Goal: Information Seeking & Learning: Learn about a topic

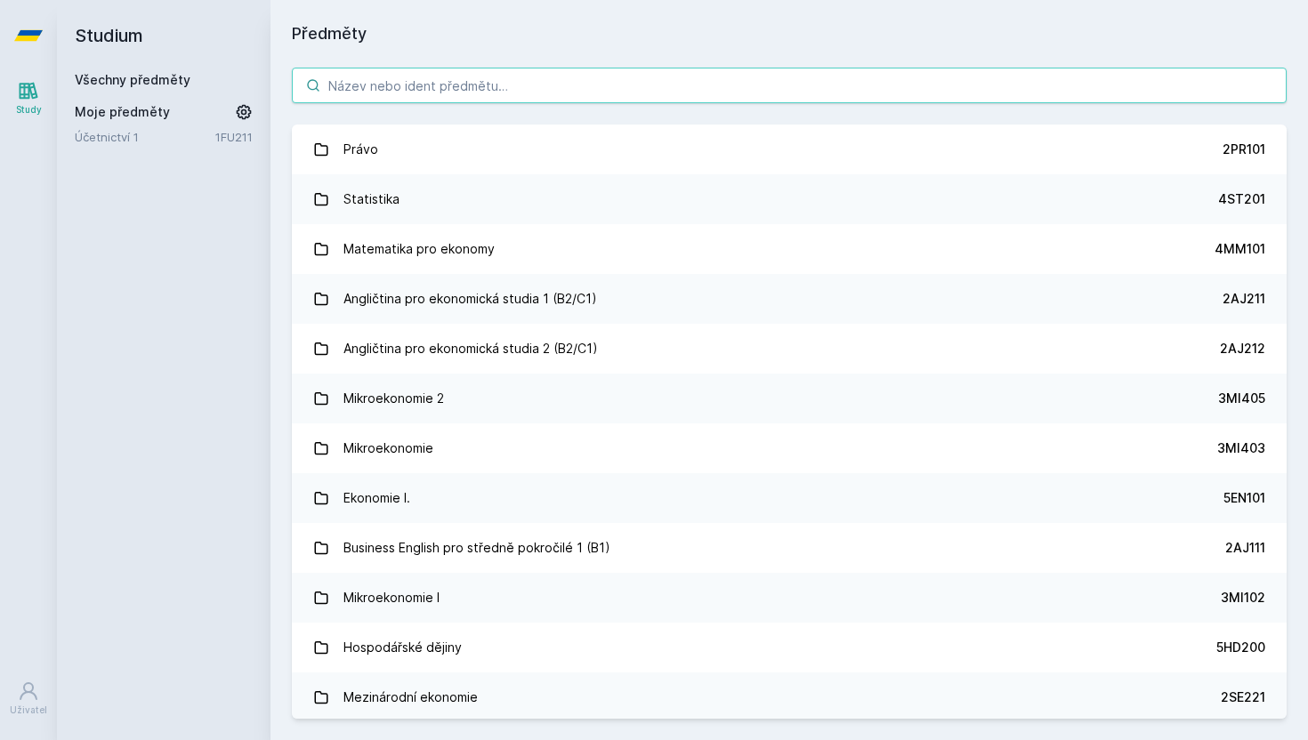
click at [403, 88] on input "search" at bounding box center [789, 86] width 995 height 36
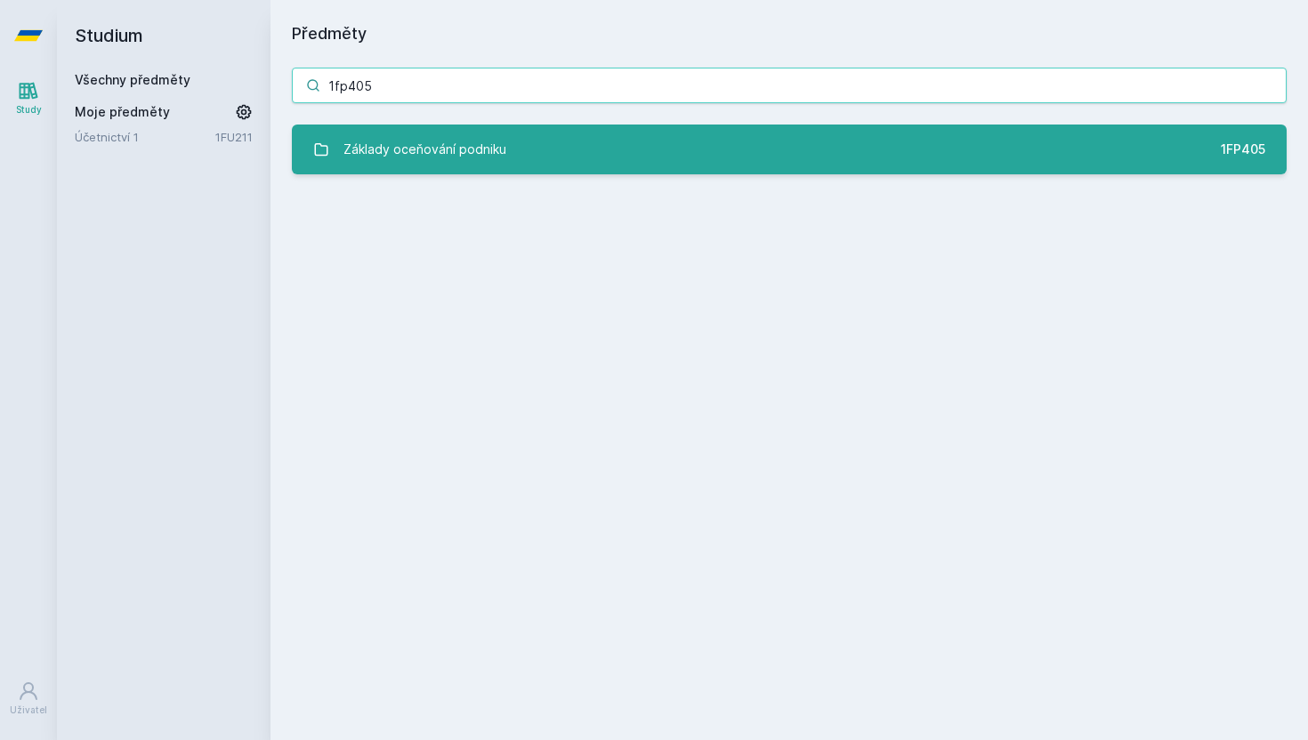
type input "1fp405"
click at [395, 146] on div "Základy oceňování podniku" at bounding box center [424, 150] width 163 height 36
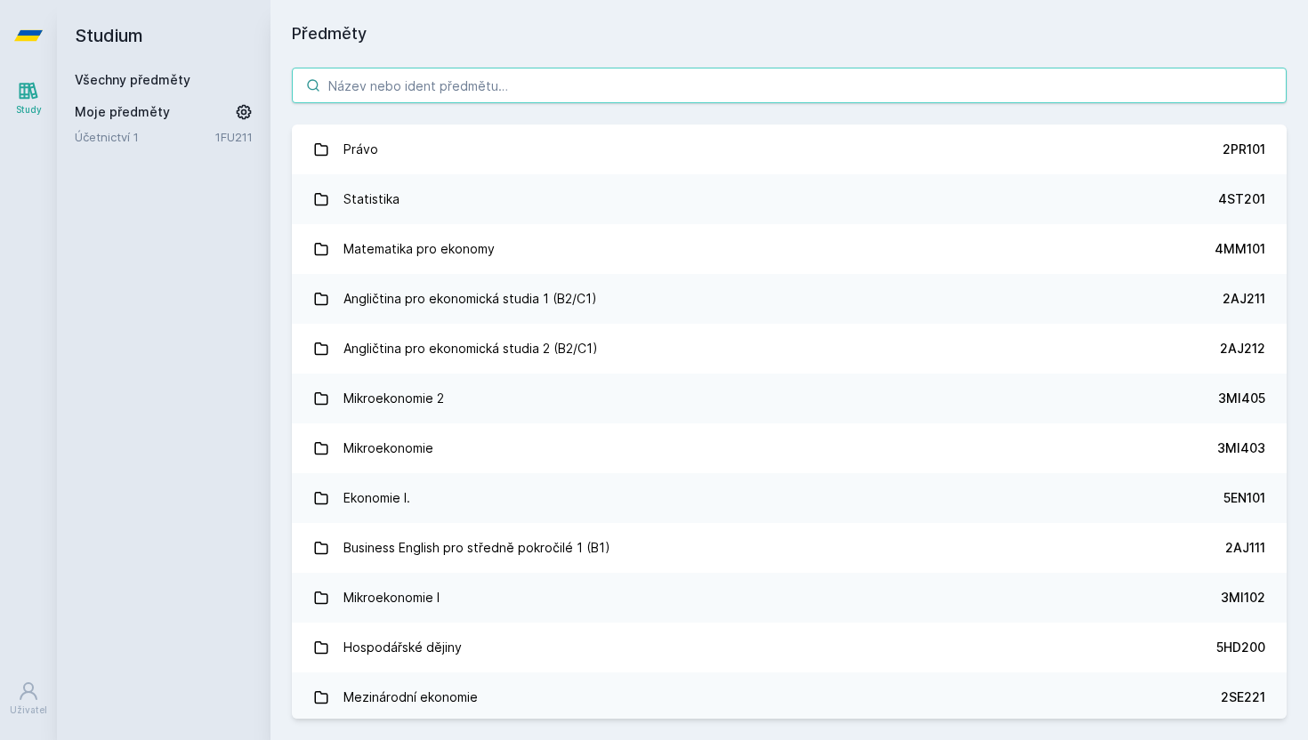
click at [395, 86] on input "search" at bounding box center [789, 86] width 995 height 36
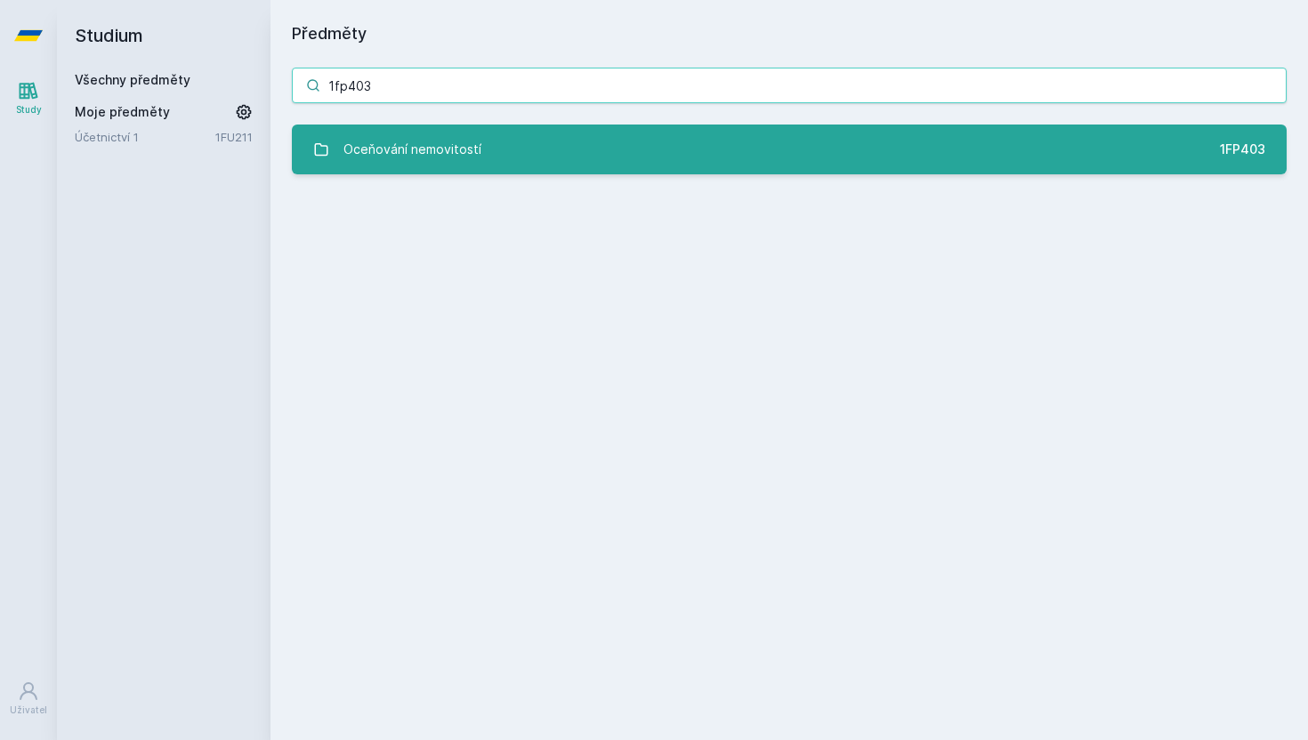
type input "1fp403"
click at [413, 130] on link "Oceňování nemovitostí 1FP403" at bounding box center [789, 150] width 995 height 50
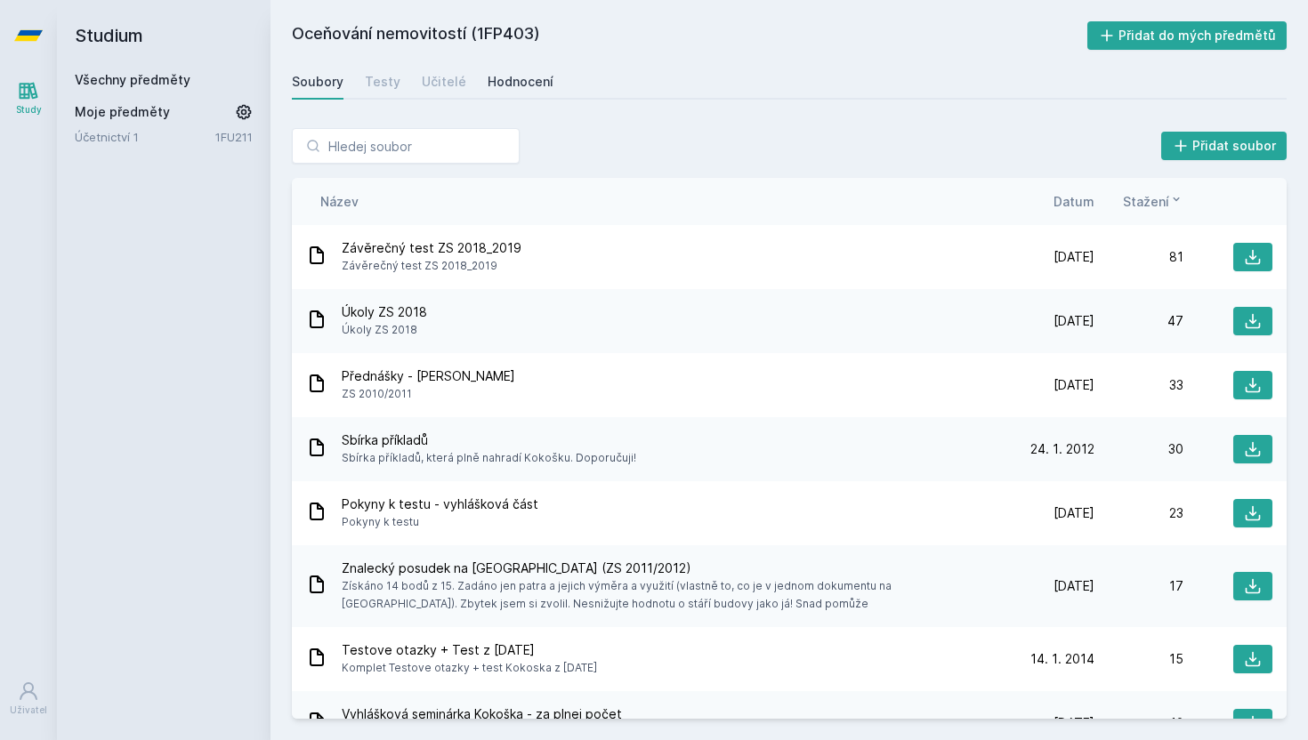
click at [514, 84] on div "Hodnocení" at bounding box center [521, 82] width 66 height 18
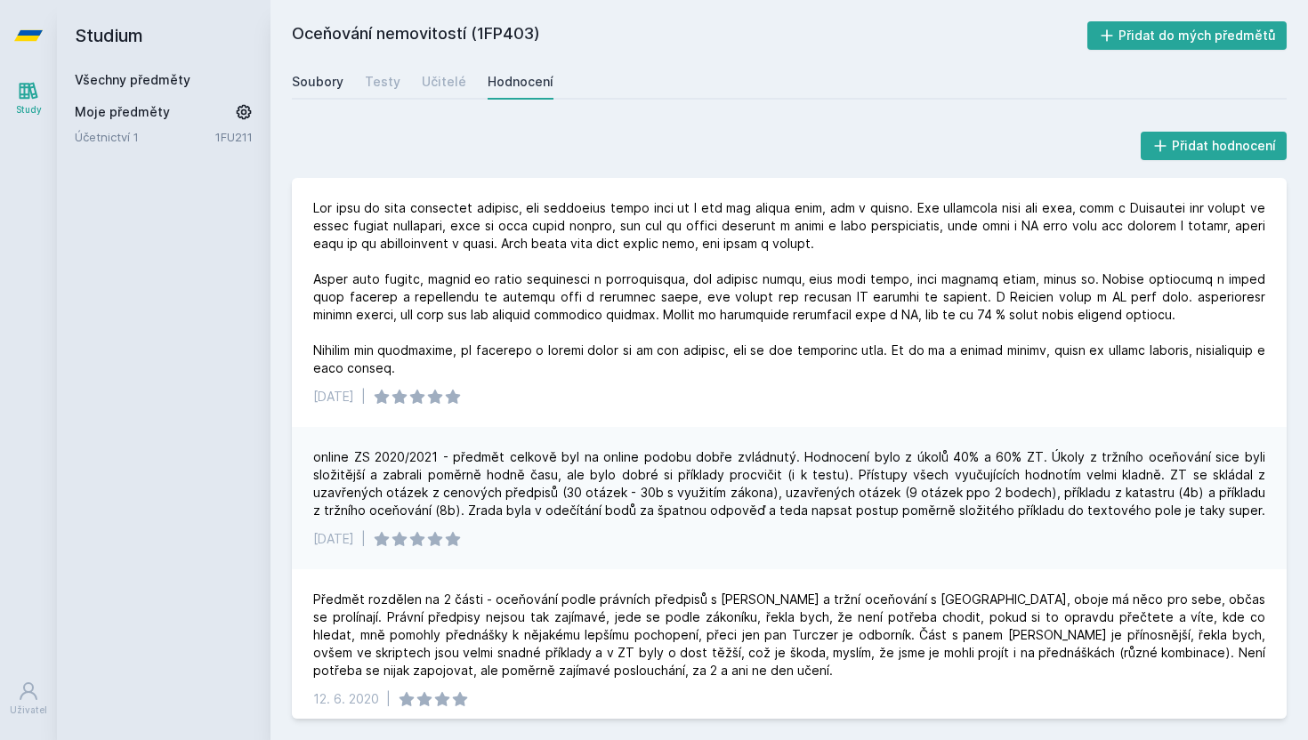
click at [307, 89] on div "Soubory" at bounding box center [318, 82] width 52 height 18
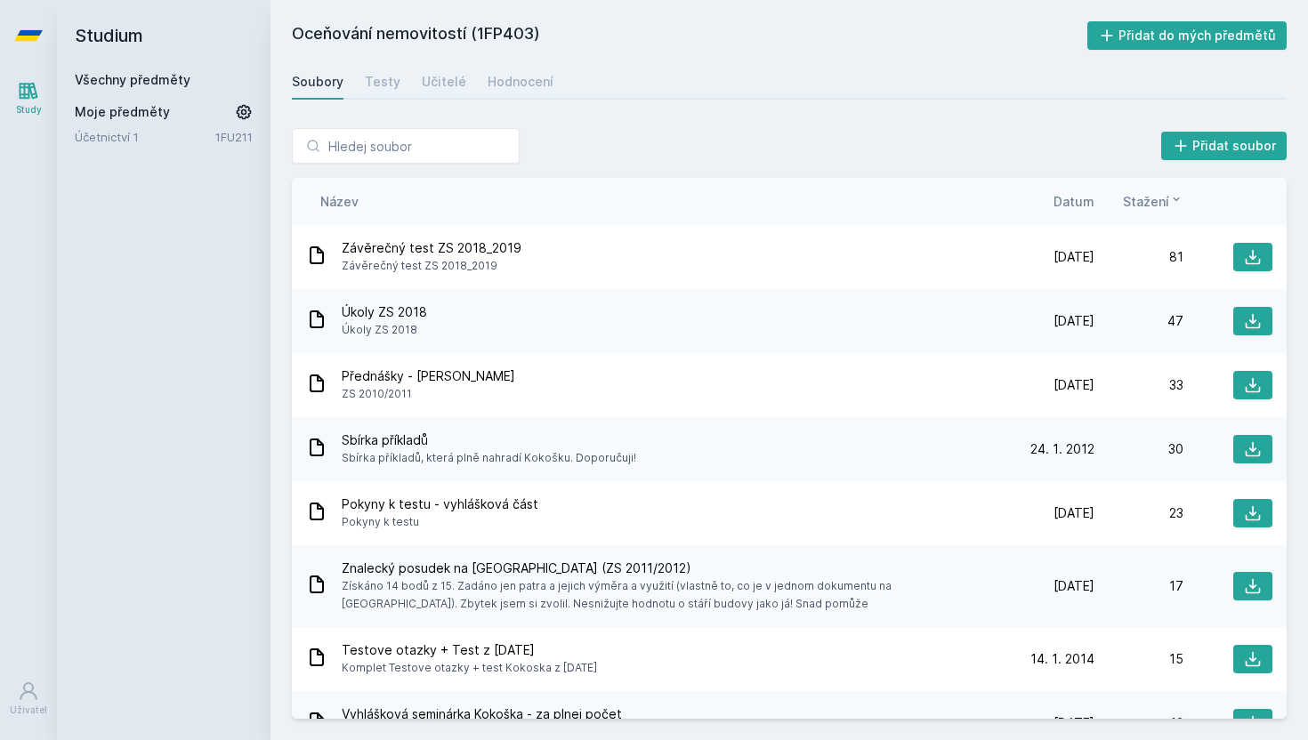
click at [546, 73] on div "Soubory Testy Učitelé Hodnocení" at bounding box center [789, 82] width 995 height 36
click at [537, 78] on div "Hodnocení" at bounding box center [521, 82] width 66 height 18
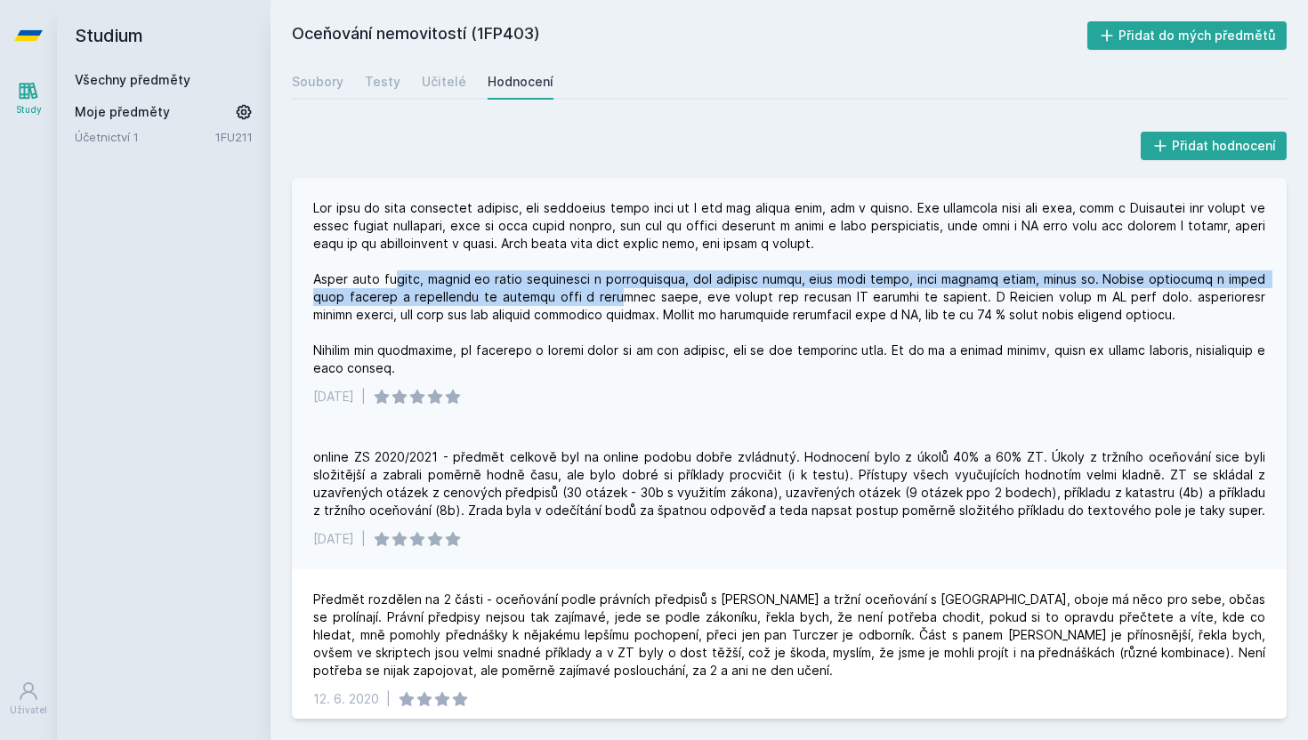
drag, startPoint x: 397, startPoint y: 285, endPoint x: 577, endPoint y: 289, distance: 180.6
click at [574, 289] on div at bounding box center [789, 288] width 952 height 178
click at [581, 285] on div at bounding box center [789, 288] width 952 height 178
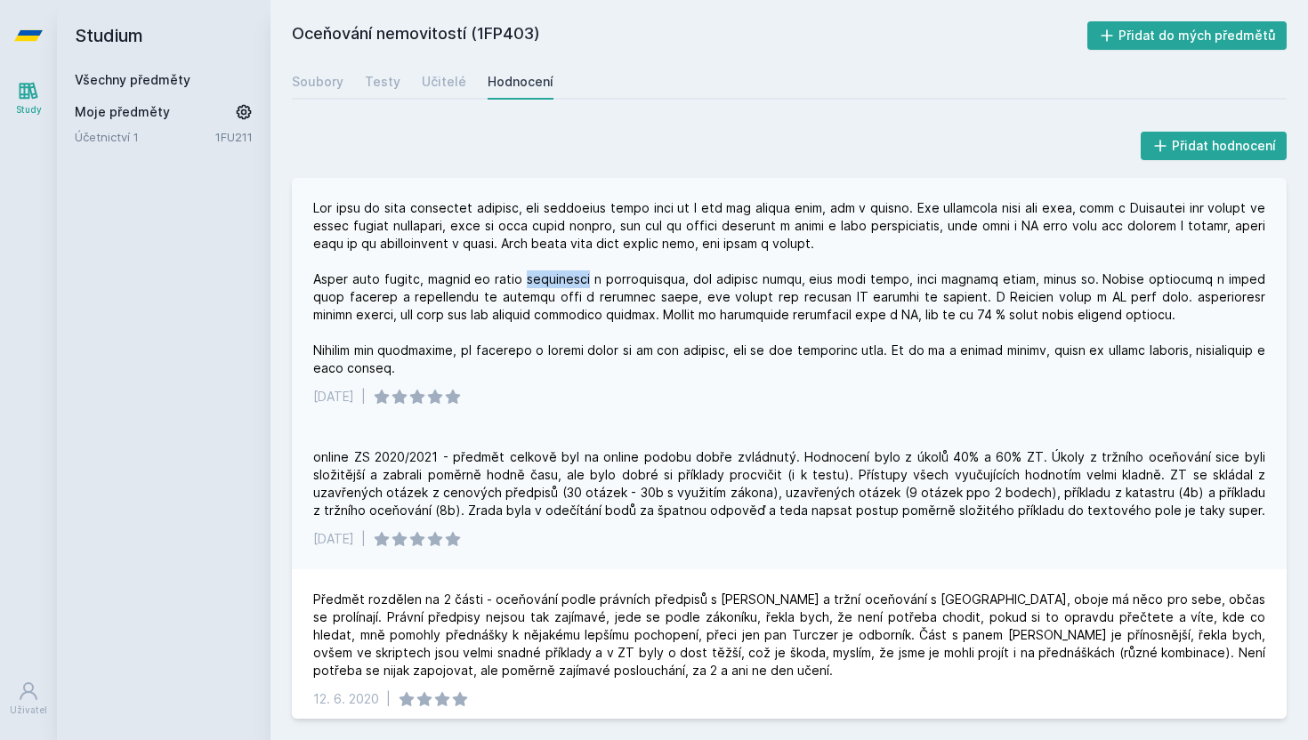
click at [581, 285] on div at bounding box center [789, 288] width 952 height 178
click at [506, 287] on div at bounding box center [789, 288] width 952 height 178
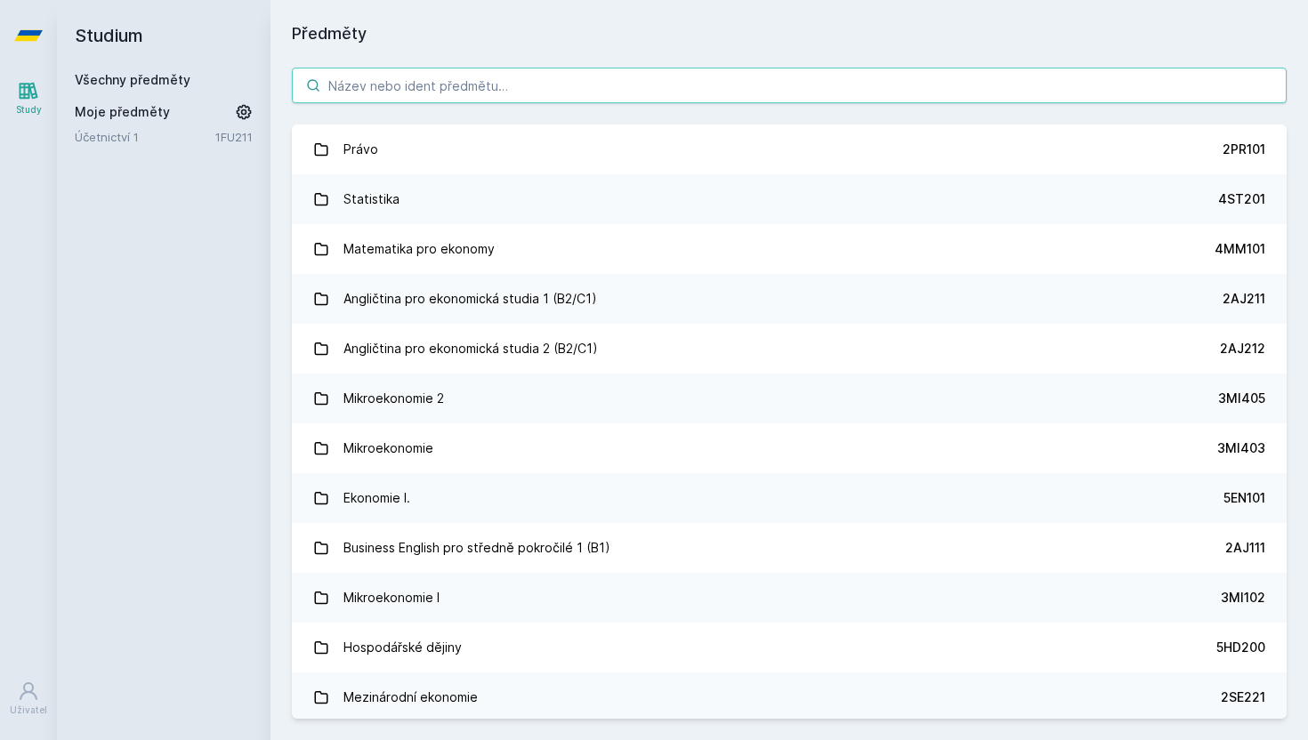
click at [378, 83] on input "search" at bounding box center [789, 86] width 995 height 36
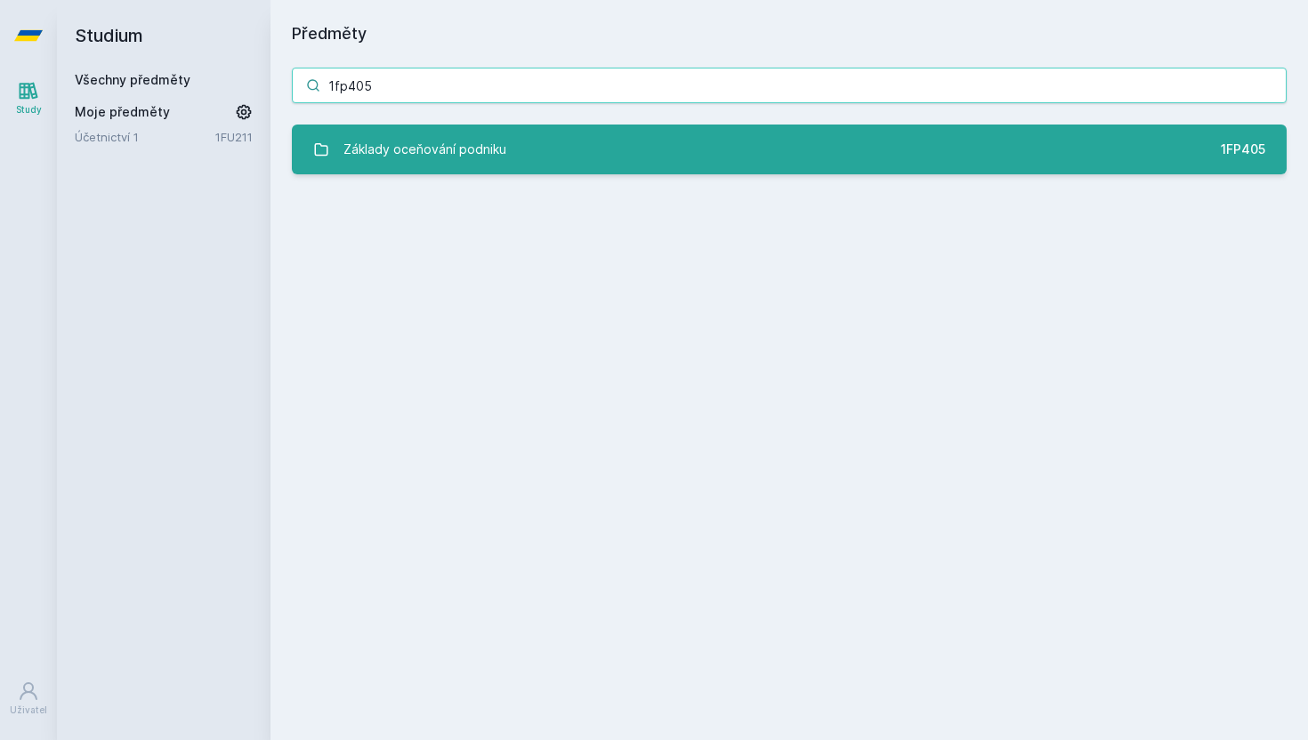
type input "1fp405"
click at [420, 157] on div "Základy oceňování podniku" at bounding box center [424, 150] width 163 height 36
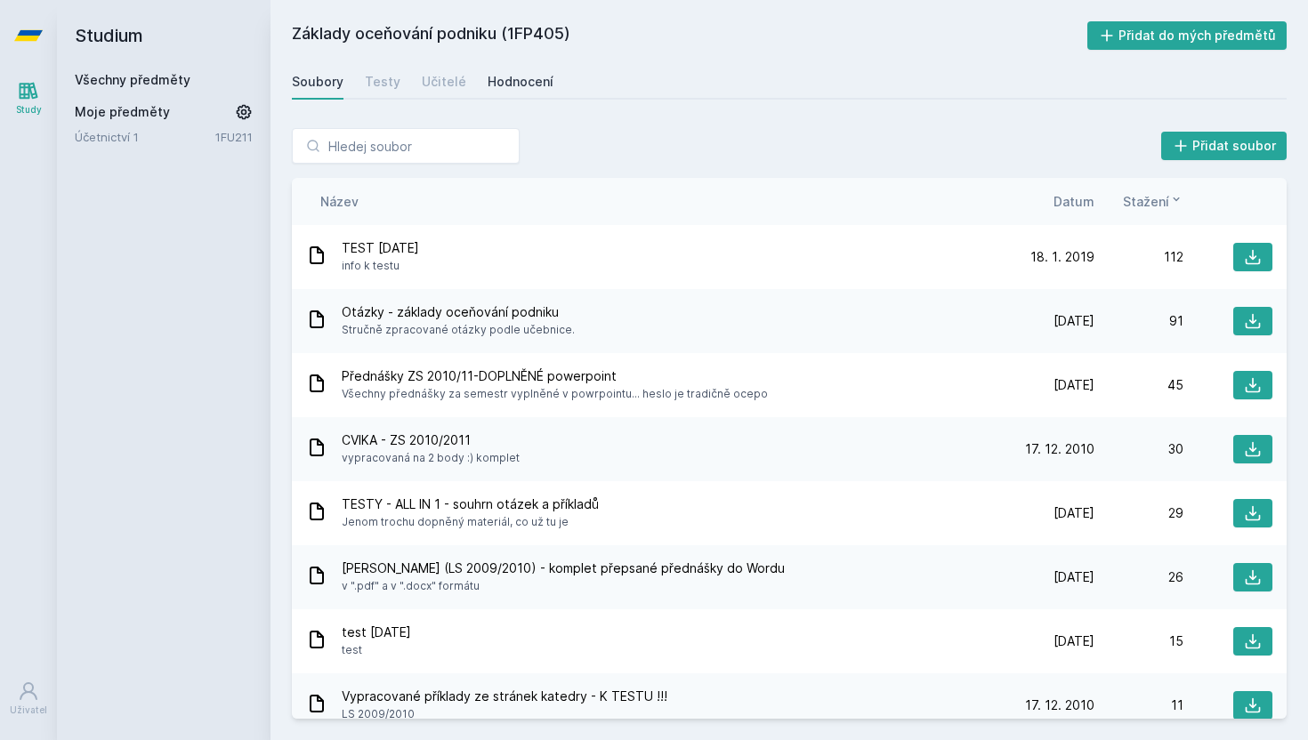
click at [496, 77] on div "Hodnocení" at bounding box center [521, 82] width 66 height 18
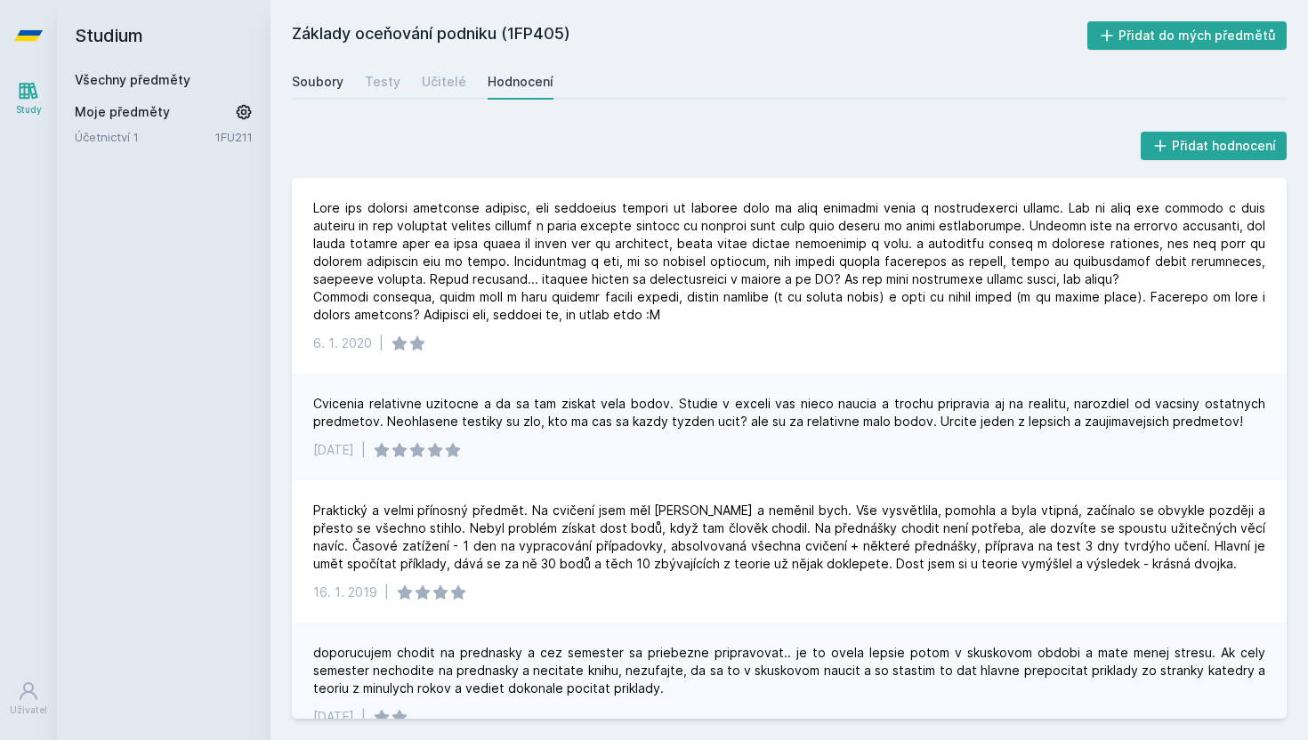
click at [328, 78] on div "Soubory" at bounding box center [318, 82] width 52 height 18
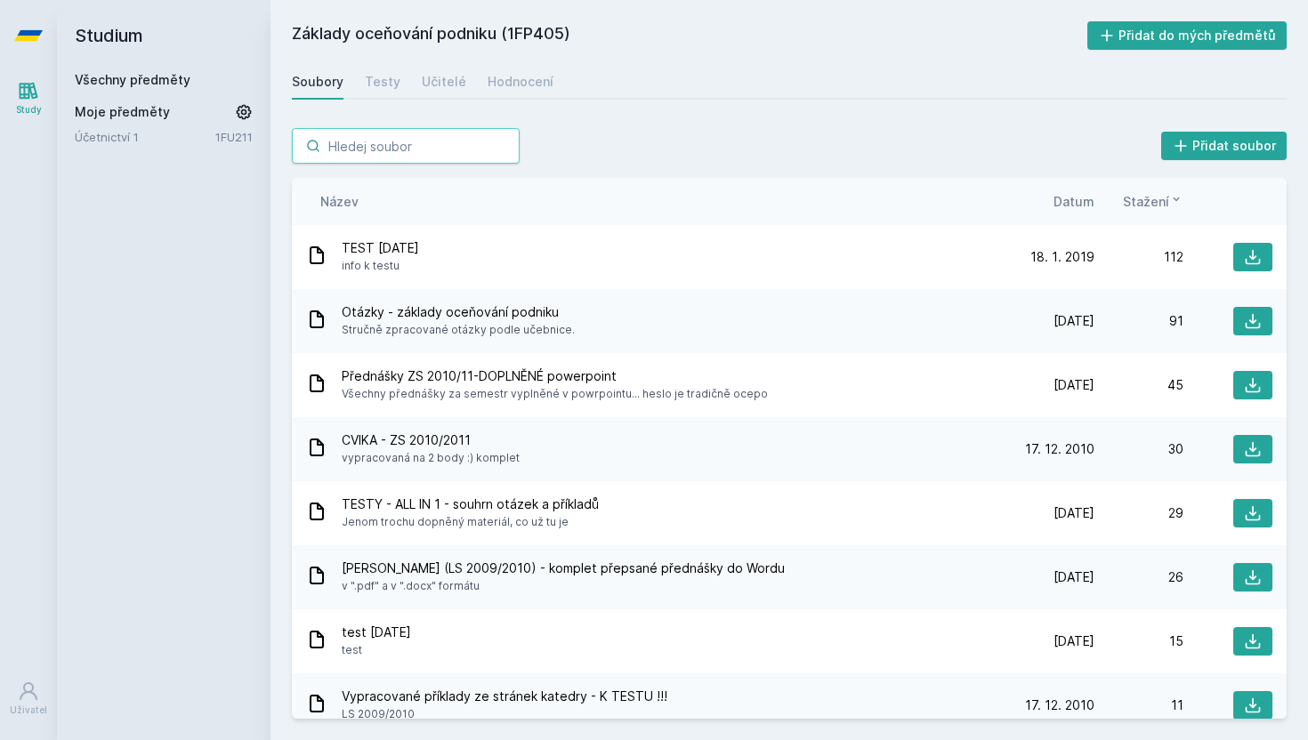
click at [428, 133] on input "search" at bounding box center [406, 146] width 228 height 36
click at [1072, 201] on span "Datum" at bounding box center [1073, 201] width 41 height 19
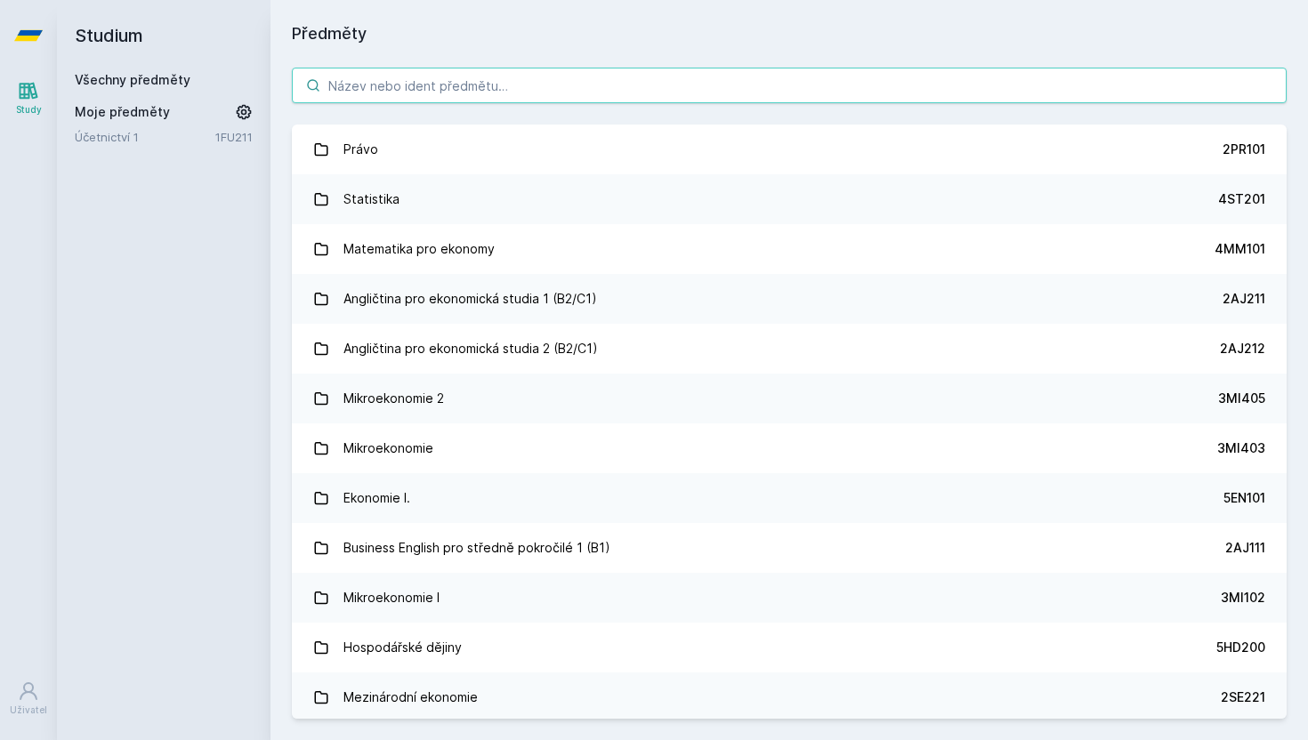
click at [407, 92] on input "search" at bounding box center [789, 86] width 995 height 36
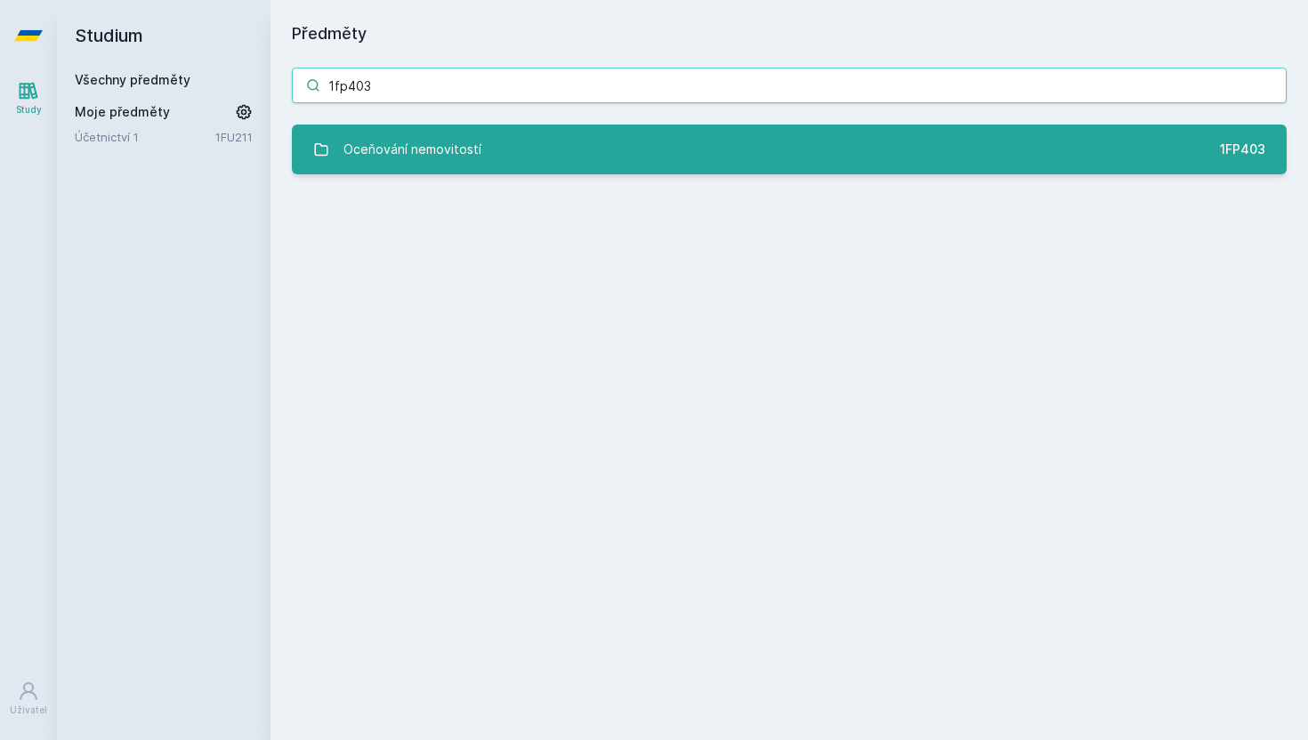
type input "1fp403"
click at [412, 168] on link "Oceňování nemovitostí 1FP403" at bounding box center [789, 150] width 995 height 50
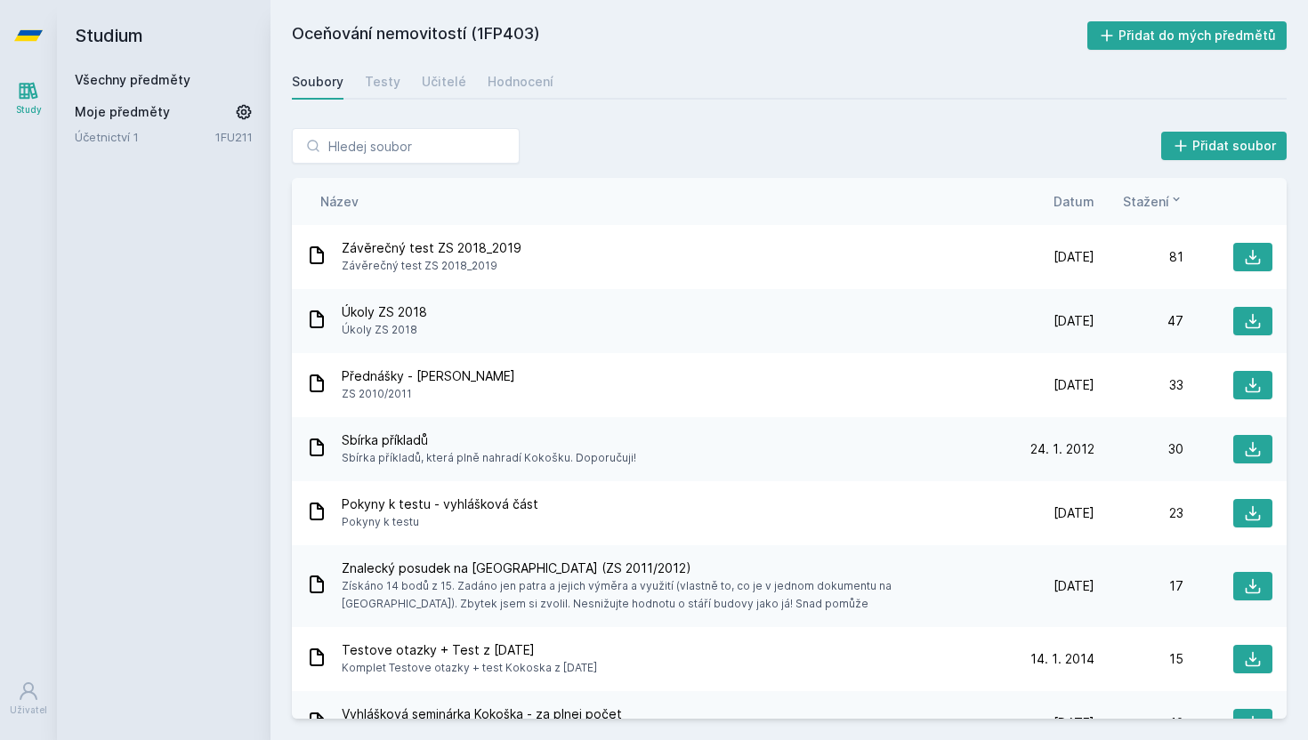
click at [1095, 194] on div "Stažení" at bounding box center [1138, 201] width 89 height 19
click at [1062, 200] on span "Datum" at bounding box center [1073, 201] width 41 height 19
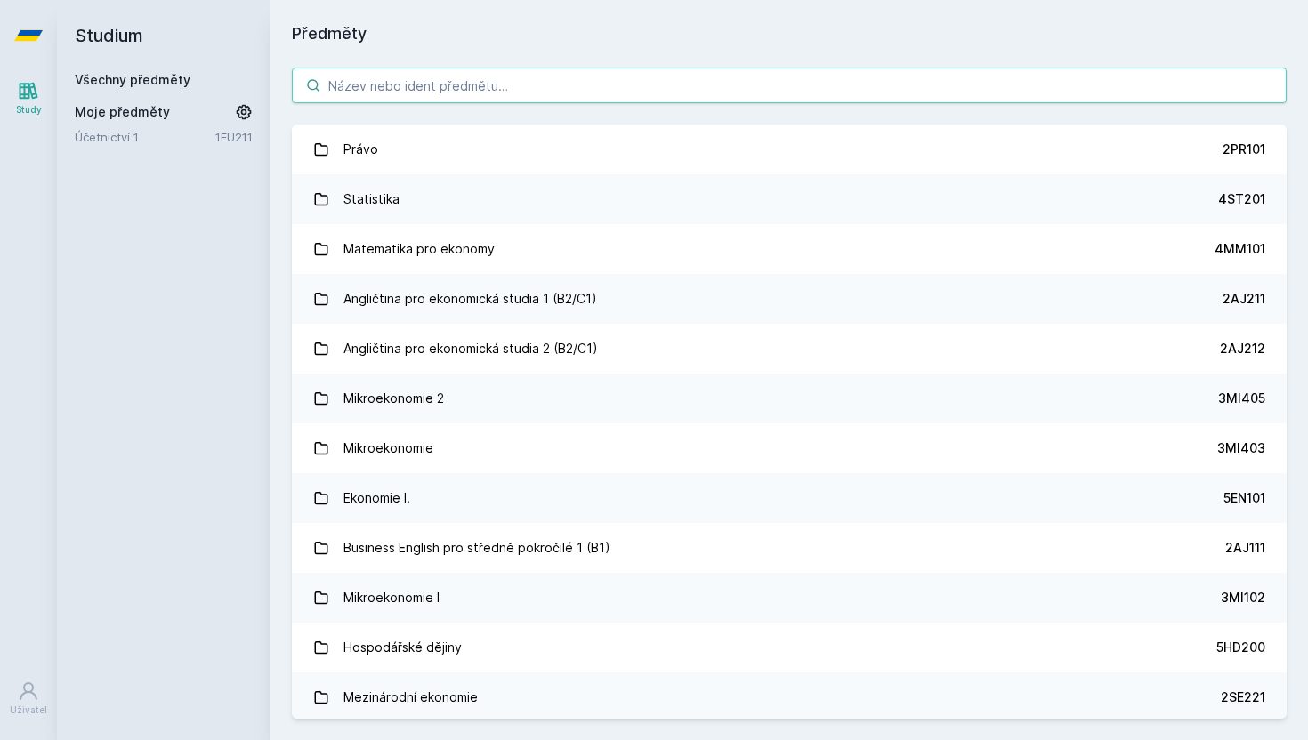
click at [376, 85] on input "search" at bounding box center [789, 86] width 995 height 36
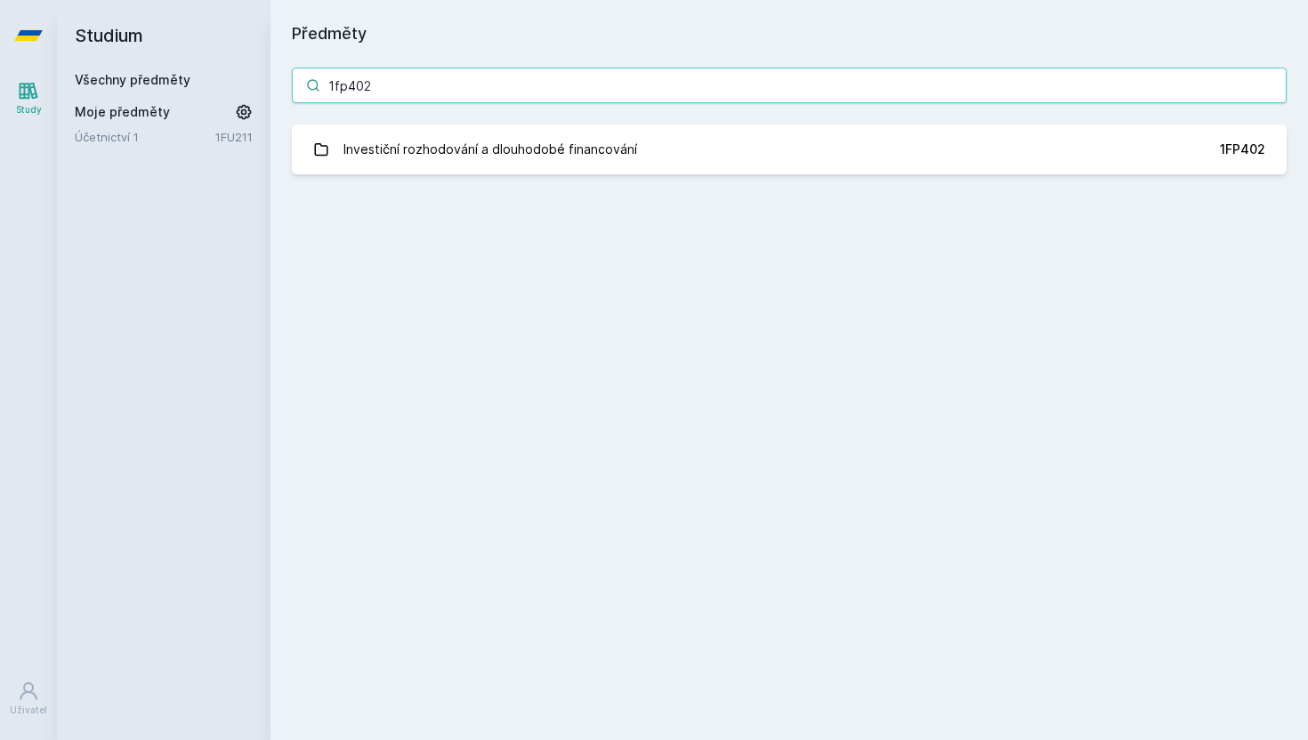
type input "1fp402"
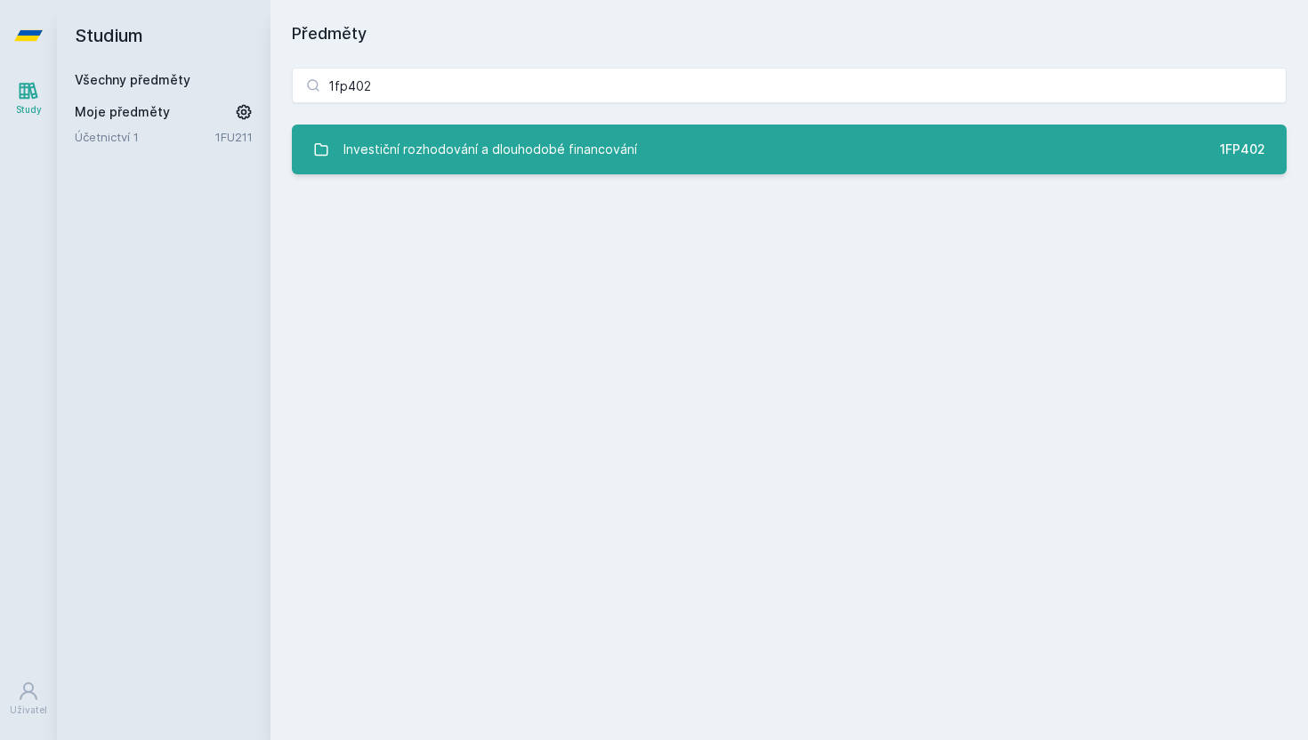
click at [367, 137] on div "Investiční rozhodování a dlouhodobé financování" at bounding box center [490, 150] width 294 height 36
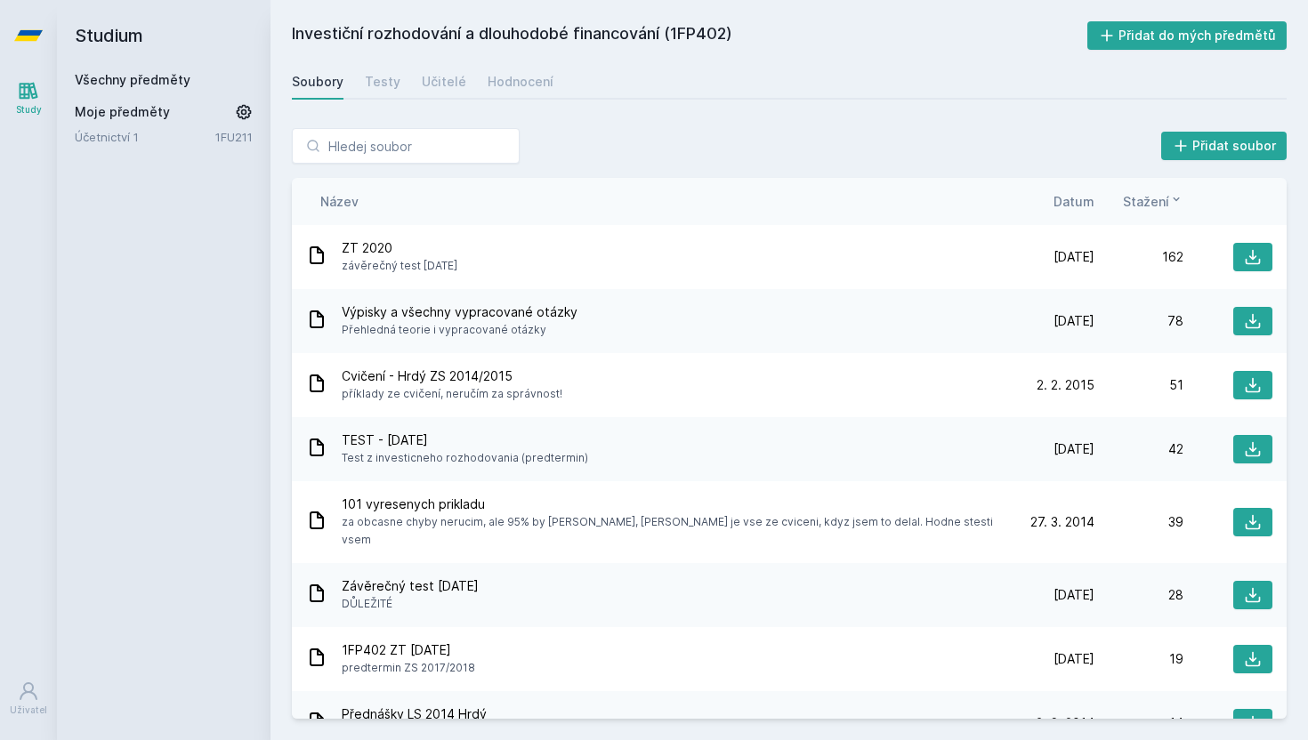
click at [1060, 197] on span "Datum" at bounding box center [1073, 201] width 41 height 19
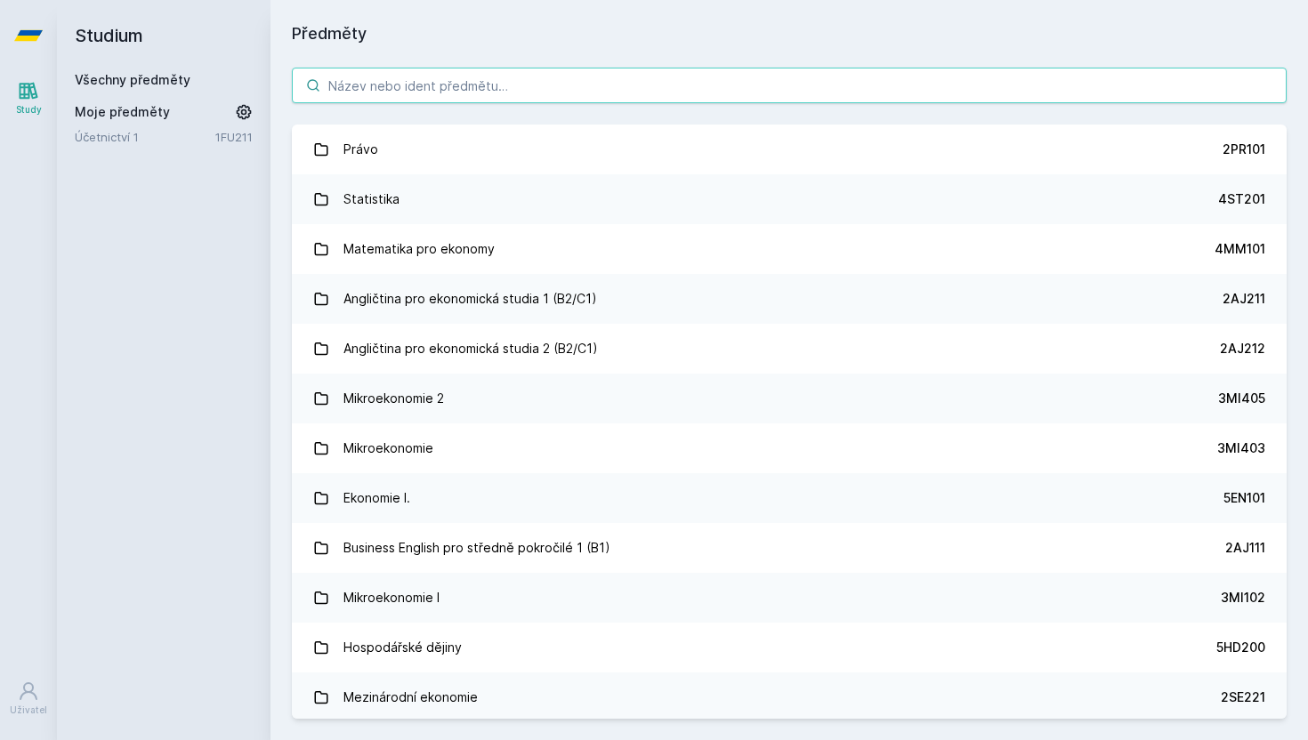
click at [335, 74] on input "search" at bounding box center [789, 86] width 995 height 36
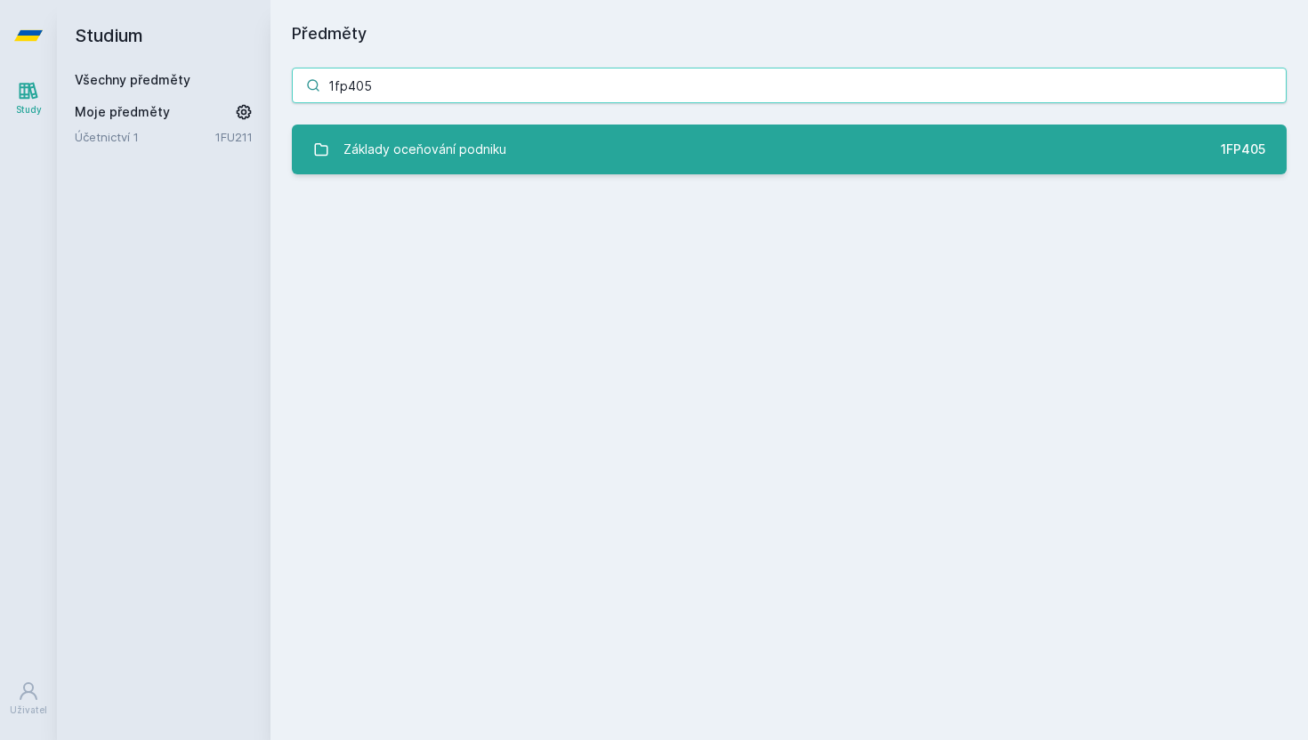
type input "1fp405"
click at [418, 154] on div "Základy oceňování podniku" at bounding box center [424, 150] width 163 height 36
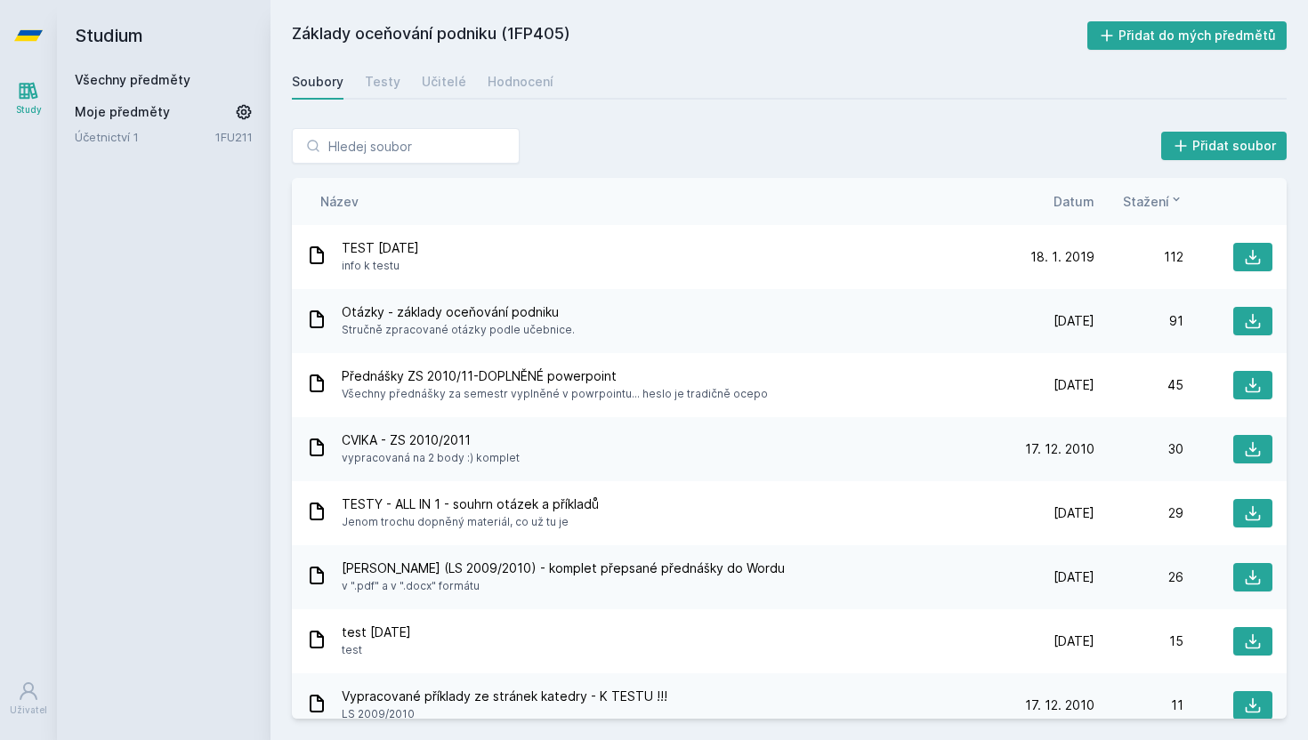
click at [1059, 203] on span "Datum" at bounding box center [1073, 201] width 41 height 19
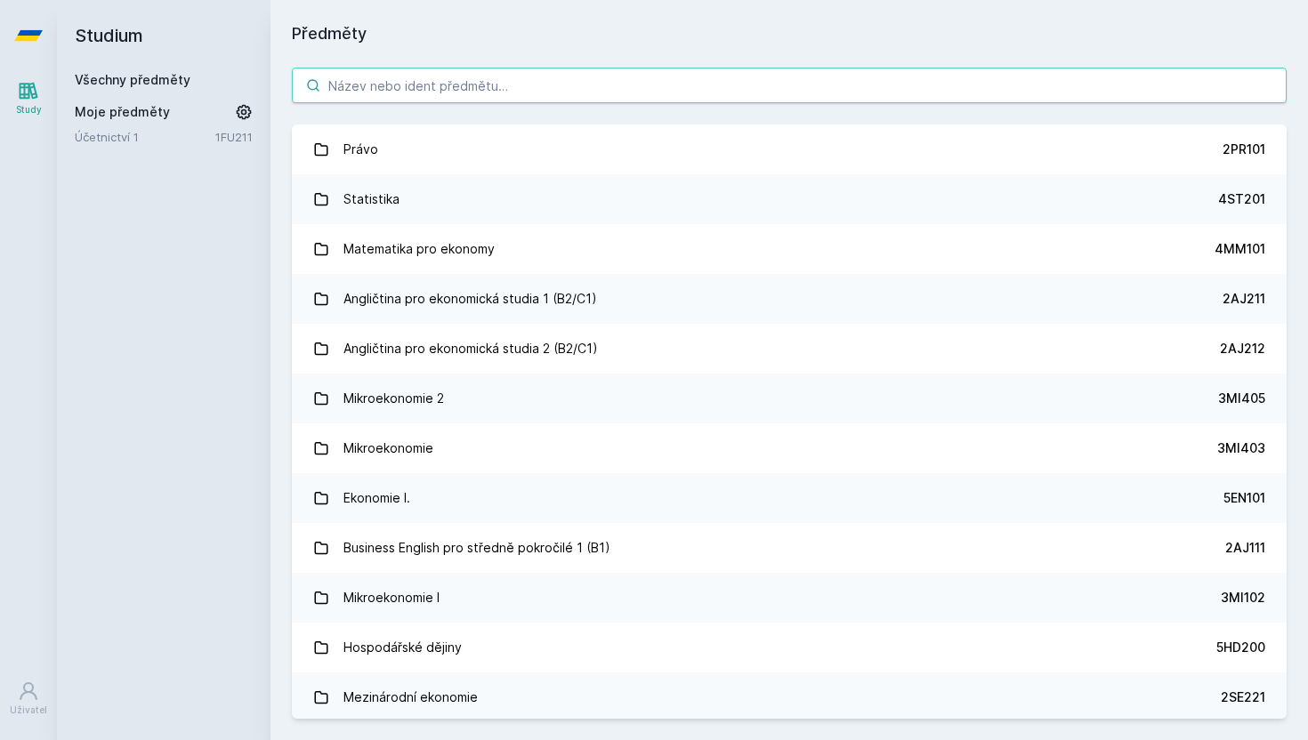
click at [438, 87] on input "search" at bounding box center [789, 86] width 995 height 36
click at [359, 101] on input "search" at bounding box center [789, 86] width 995 height 36
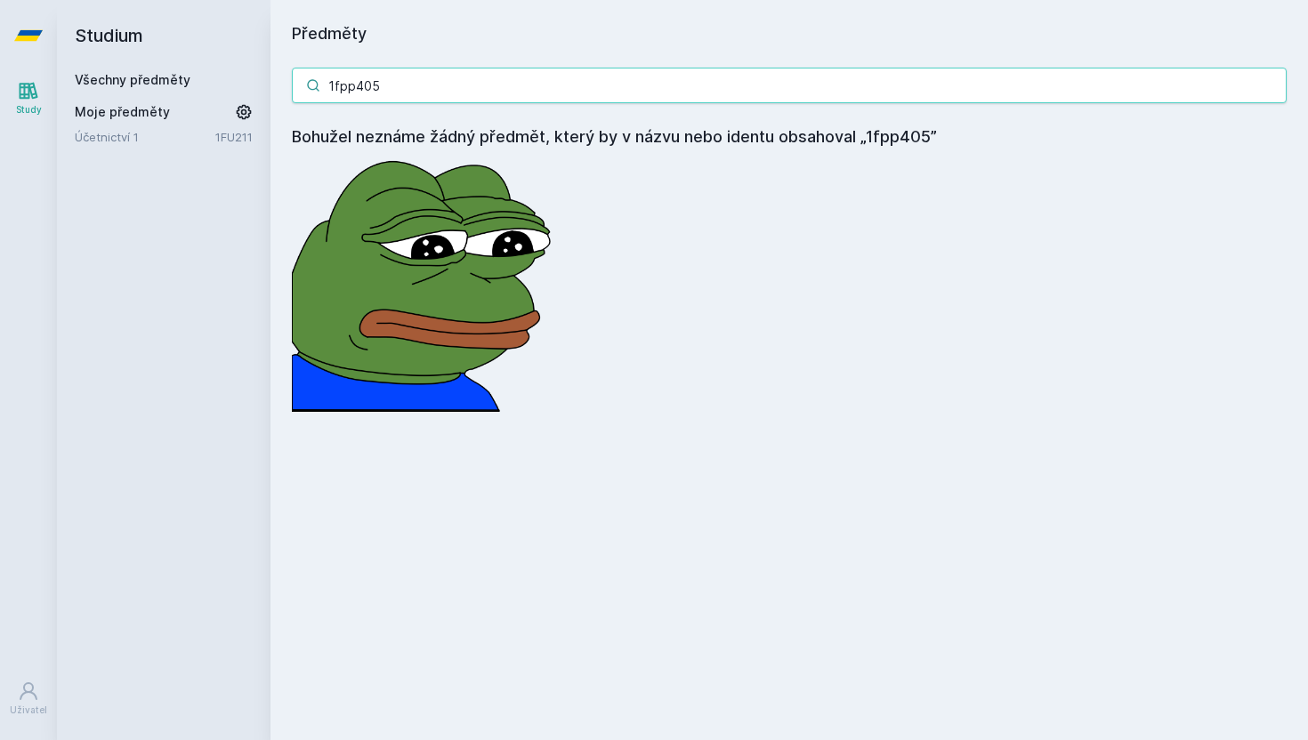
click at [354, 90] on input "1fpp405" at bounding box center [789, 86] width 995 height 36
type input "1fp405"
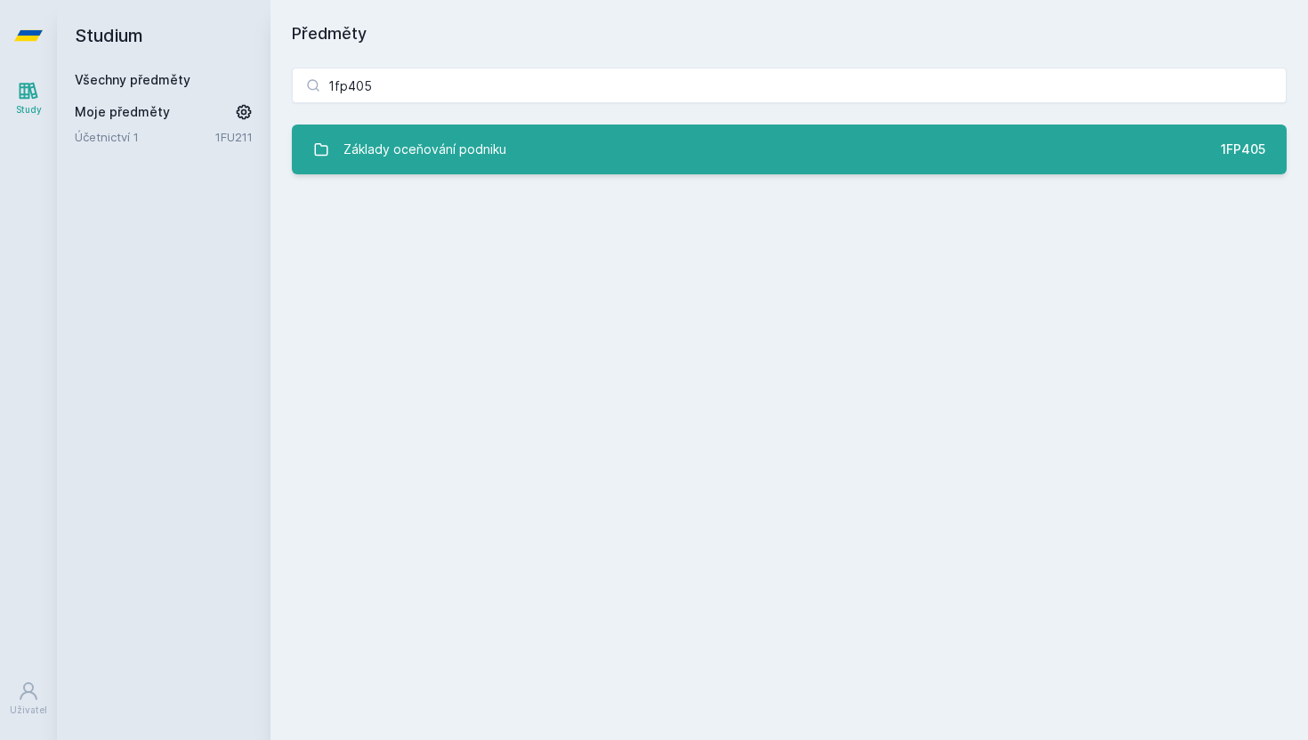
click at [403, 157] on div "Základy oceňování podniku" at bounding box center [424, 150] width 163 height 36
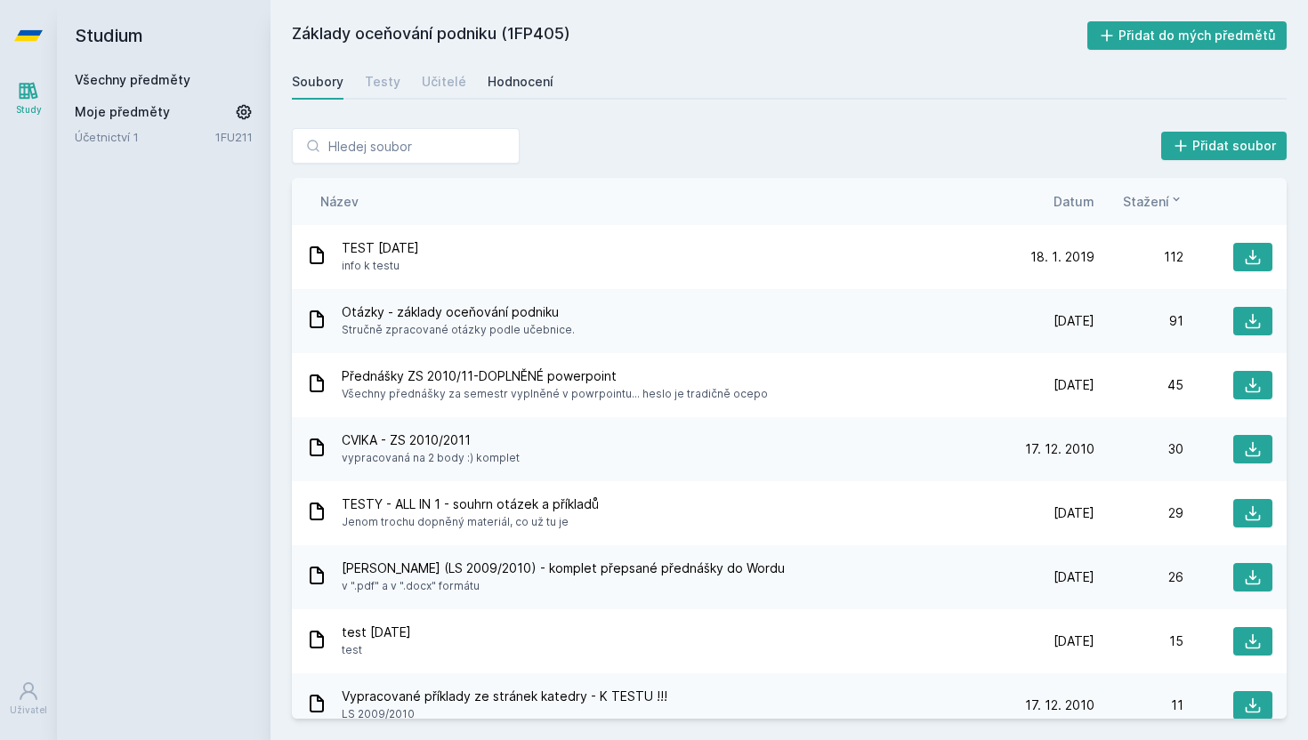
click at [505, 68] on link "Hodnocení" at bounding box center [521, 82] width 66 height 36
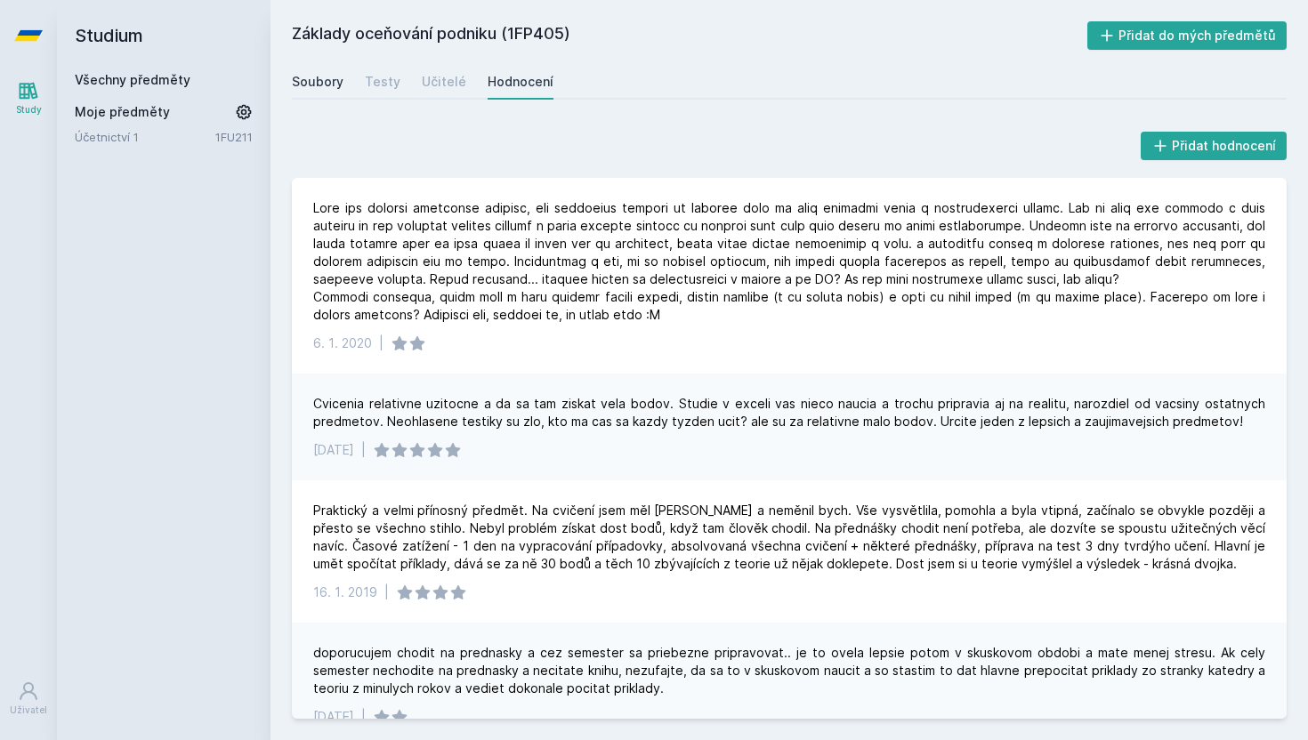
click at [321, 84] on div "Soubory" at bounding box center [318, 82] width 52 height 18
